Goal: Task Accomplishment & Management: Manage account settings

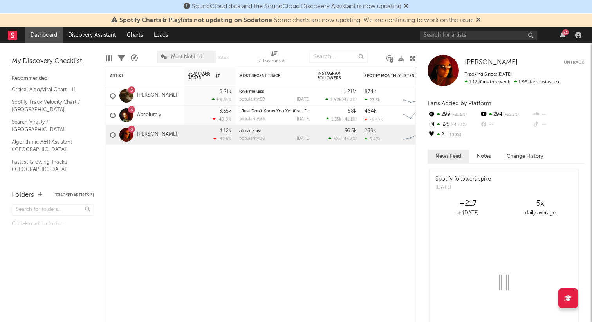
click at [578, 39] on div "21" at bounding box center [502, 35] width 164 height 16
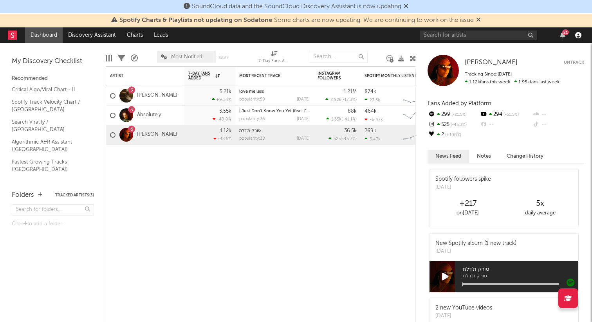
click at [577, 34] on icon "button" at bounding box center [578, 35] width 6 height 6
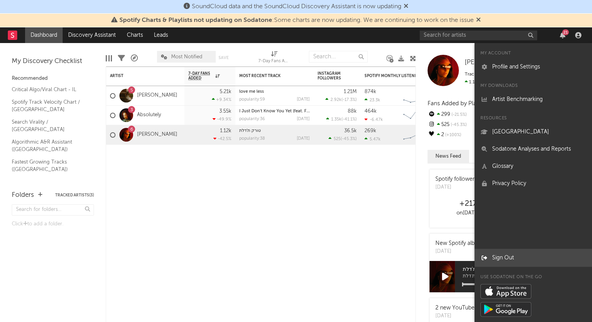
click at [501, 259] on link "Sign Out" at bounding box center [532, 257] width 117 height 17
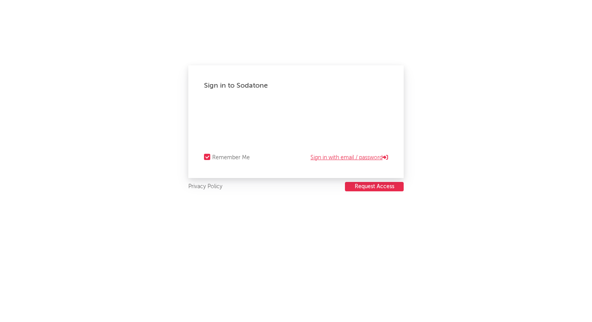
click at [337, 159] on link "Sign in with email / password" at bounding box center [349, 157] width 78 height 9
click at [310, 133] on link "Forgot your password?" at bounding box center [296, 131] width 58 height 9
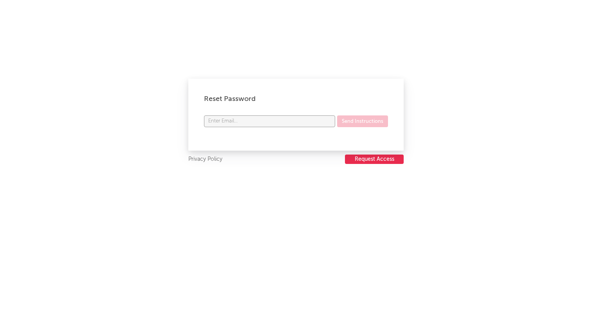
click at [289, 123] on input "text" at bounding box center [269, 121] width 131 height 12
type input "[PERSON_NAME][EMAIL_ADDRESS][PERSON_NAME][DOMAIN_NAME]"
click at [356, 121] on button "Send Instructions" at bounding box center [362, 121] width 51 height 12
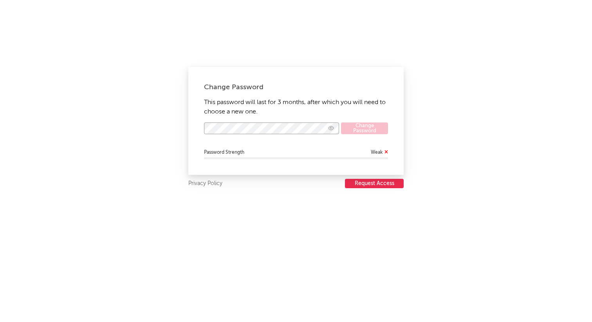
click at [332, 128] on icon "button" at bounding box center [331, 128] width 6 height 5
click at [330, 129] on icon "button" at bounding box center [331, 128] width 6 height 5
click at [331, 130] on icon "button" at bounding box center [331, 128] width 6 height 5
click at [363, 128] on button "Change Password" at bounding box center [364, 129] width 47 height 12
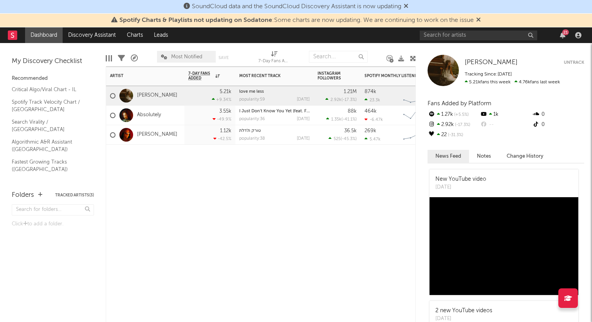
click at [227, 182] on div "Artist Notifications 7-Day Fans Added WoW % Change Most Recent Track Popularity…" at bounding box center [261, 195] width 310 height 256
click at [199, 176] on div "Artist Notifications 7-Day Fans Added WoW % Change Most Recent Track Popularity…" at bounding box center [261, 195] width 310 height 256
click at [255, 182] on div "Artist Notifications 7-Day Fans Added WoW % Change Most Recent Track Popularity…" at bounding box center [261, 195] width 310 height 256
click at [177, 114] on div "Absolutely" at bounding box center [145, 116] width 78 height 20
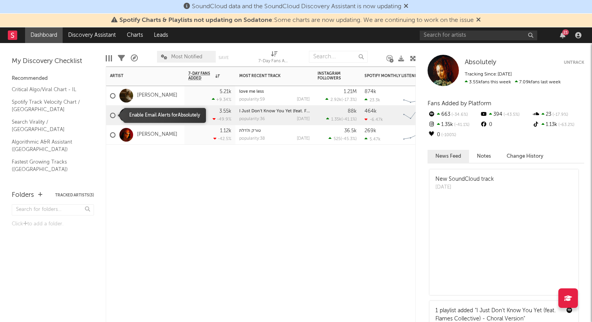
click at [112, 115] on div at bounding box center [112, 115] width 5 height 5
click at [110, 115] on input "checkbox" at bounding box center [110, 115] width 0 height 7
click at [112, 115] on div at bounding box center [112, 115] width 5 height 5
click at [110, 115] on input "checkbox" at bounding box center [110, 115] width 0 height 7
click at [128, 167] on div at bounding box center [145, 156] width 78 height 23
